Goal: Information Seeking & Learning: Compare options

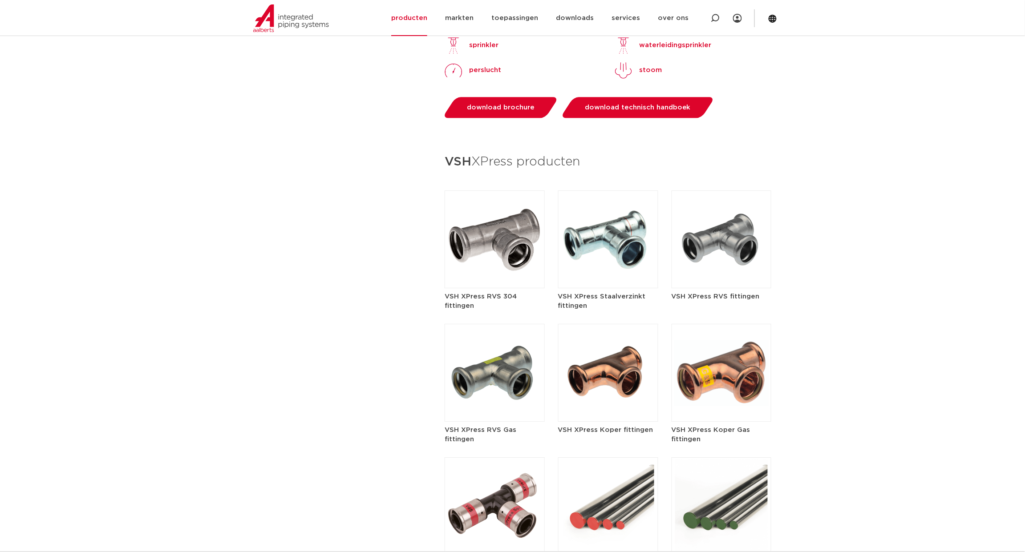
scroll to position [946, 0]
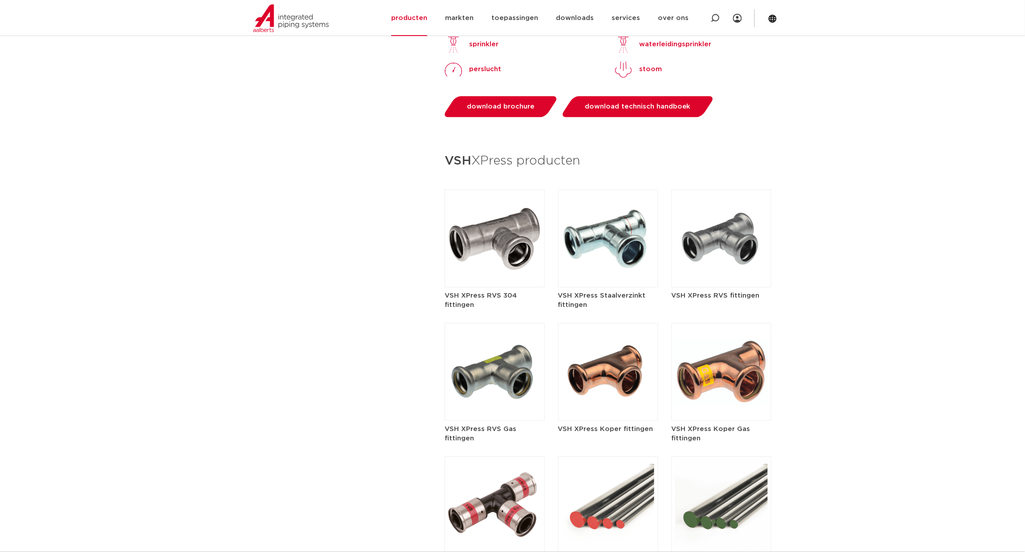
click at [591, 358] on img at bounding box center [608, 372] width 100 height 98
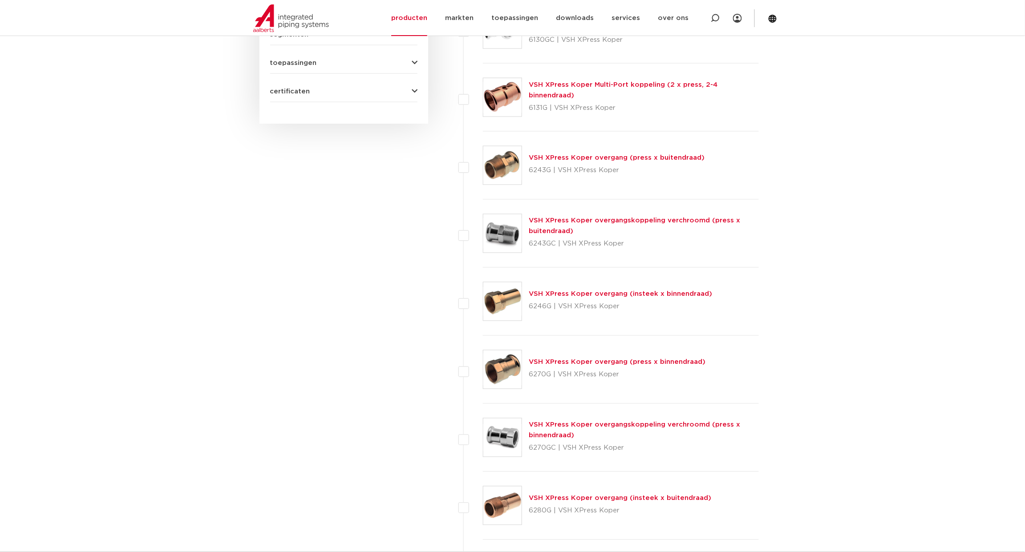
click at [596, 162] on link "VSH XPress Koper overgang (press x buitendraad)" at bounding box center [617, 158] width 176 height 7
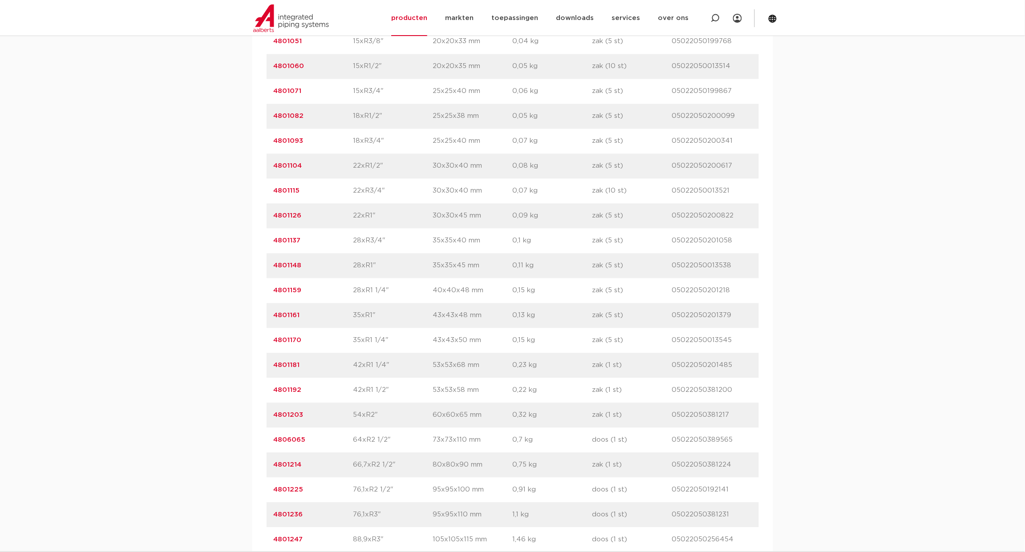
scroll to position [723, 0]
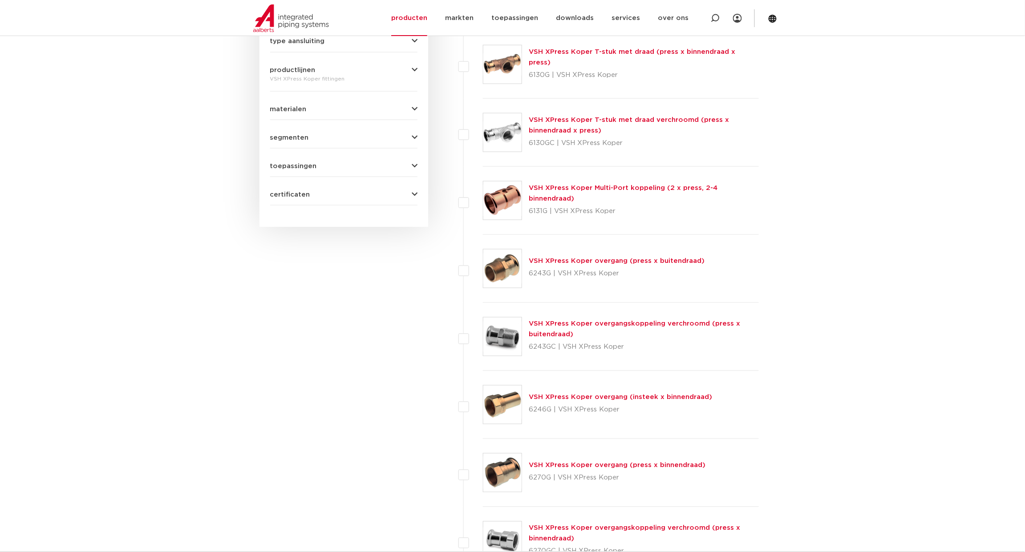
scroll to position [212, 0]
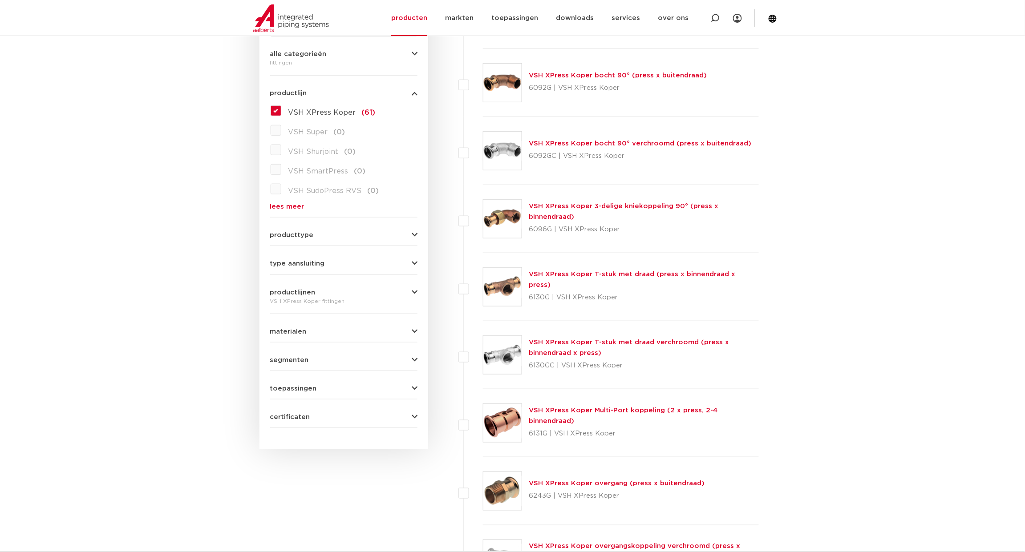
click at [626, 79] on link "VSH XPress Koper bocht 90° (press x buitendraad)" at bounding box center [618, 75] width 178 height 7
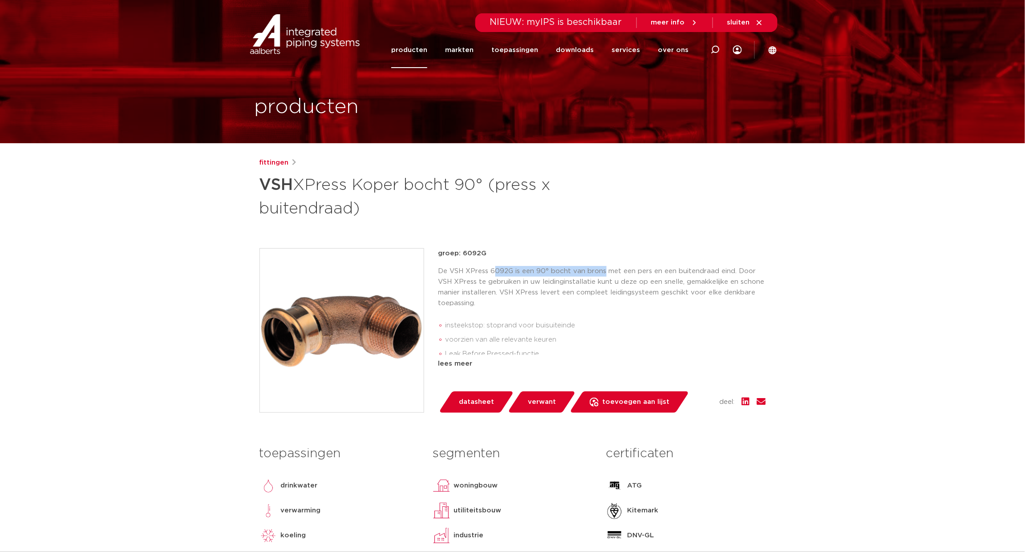
drag, startPoint x: 648, startPoint y: 297, endPoint x: 544, endPoint y: 301, distance: 103.8
click at [544, 301] on p "De VSH XPress 6092G is een 90° bocht van brons met een pers en een buitendraad …" at bounding box center [602, 287] width 328 height 43
click at [688, 309] on p "De VSH XPress 6092G is een 90° bocht van brons met een pers en een buitendraad …" at bounding box center [602, 287] width 328 height 43
